Goal: Information Seeking & Learning: Learn about a topic

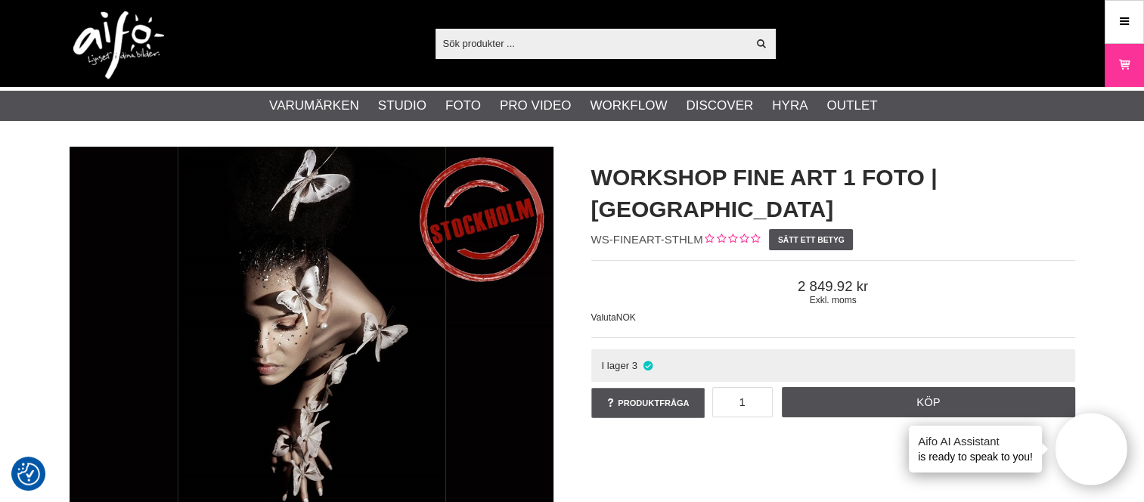
click at [124, 37] on img at bounding box center [118, 45] width 91 height 68
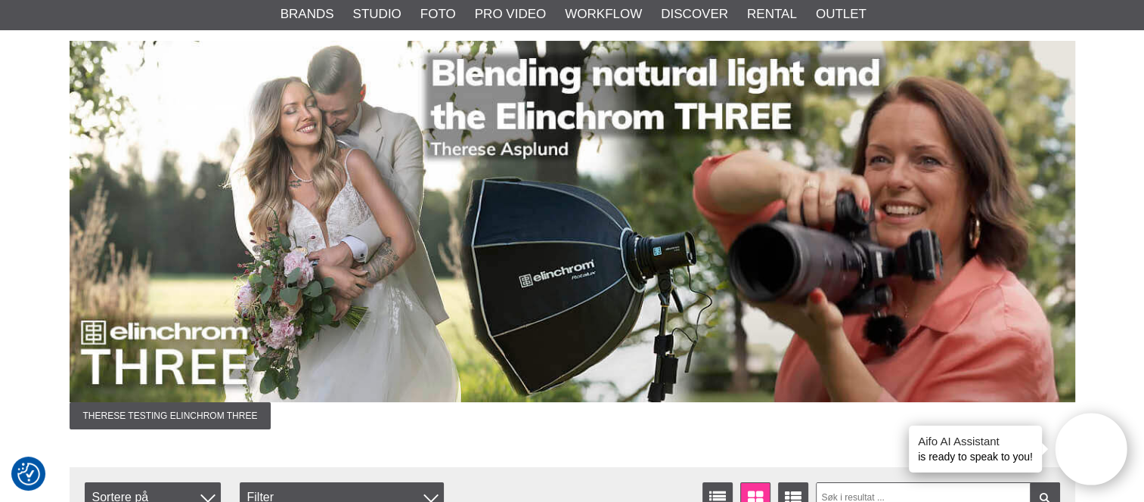
scroll to position [112, 0]
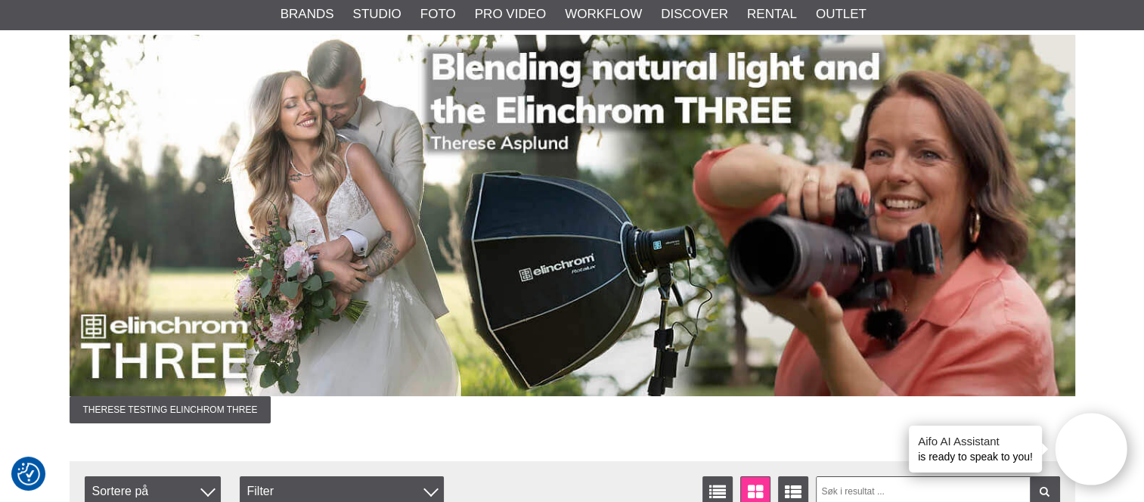
click at [873, 244] on img at bounding box center [573, 216] width 1006 height 362
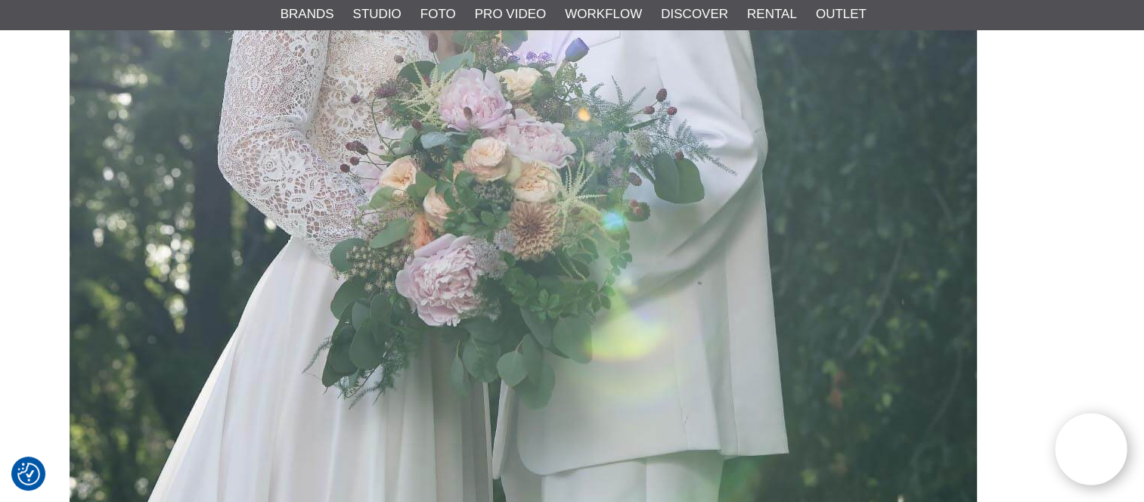
scroll to position [5938, 0]
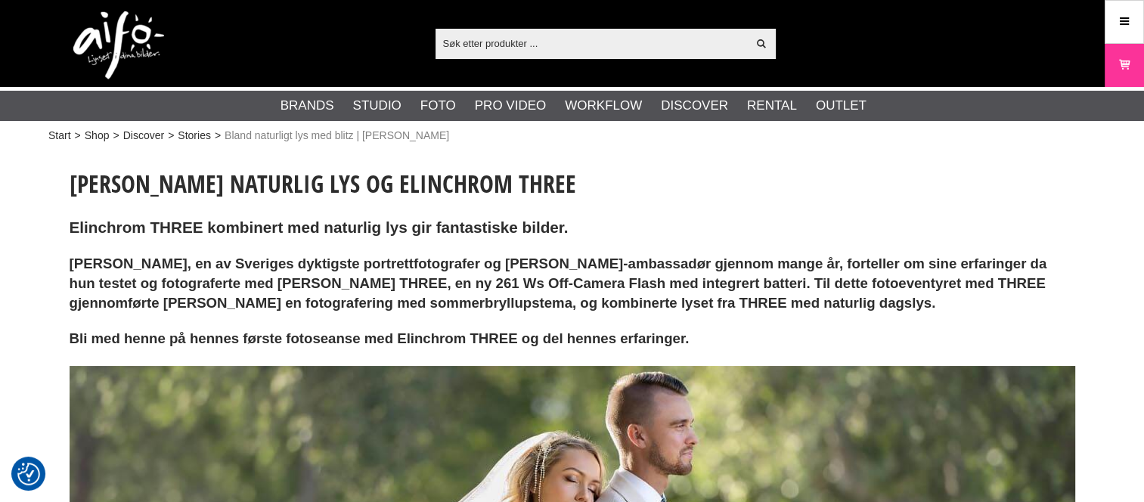
scroll to position [5938, 0]
